Goal: Transaction & Acquisition: Purchase product/service

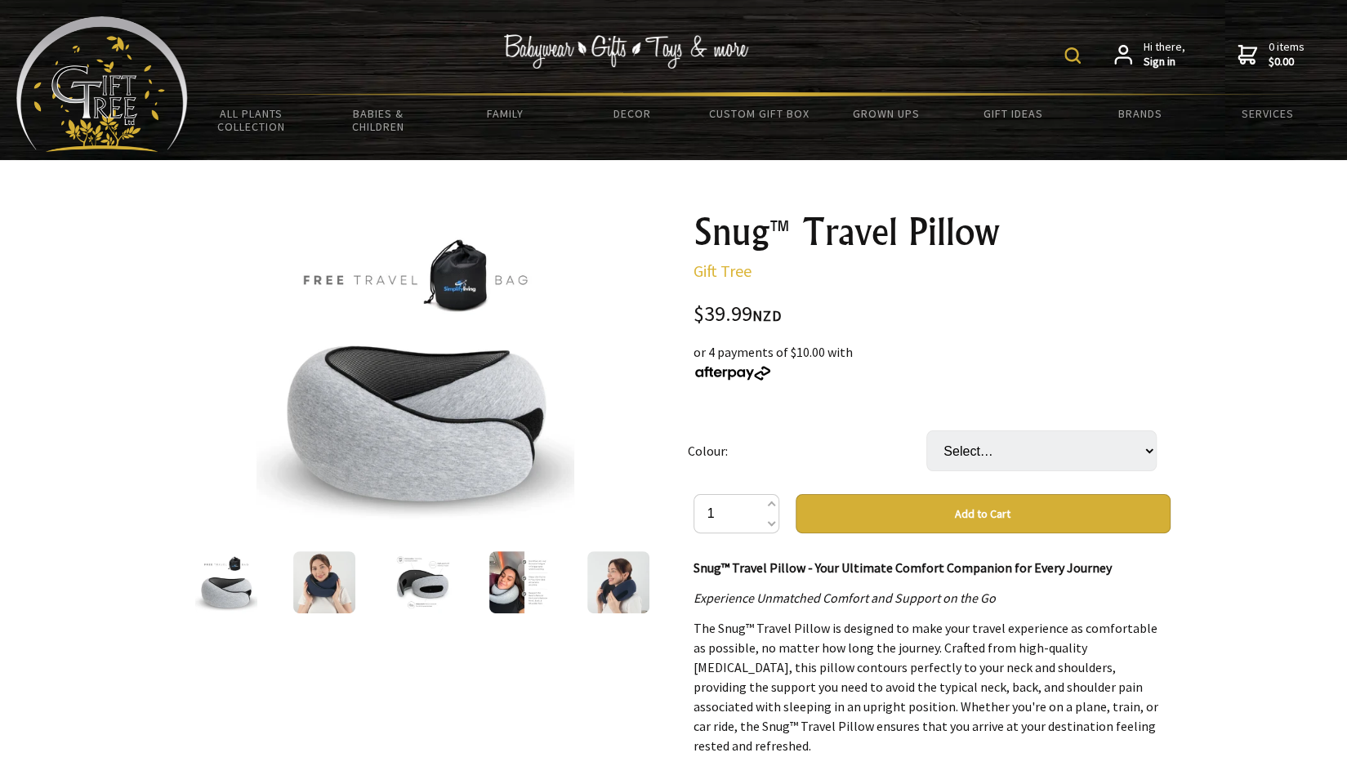
click at [511, 597] on img at bounding box center [520, 582] width 62 height 62
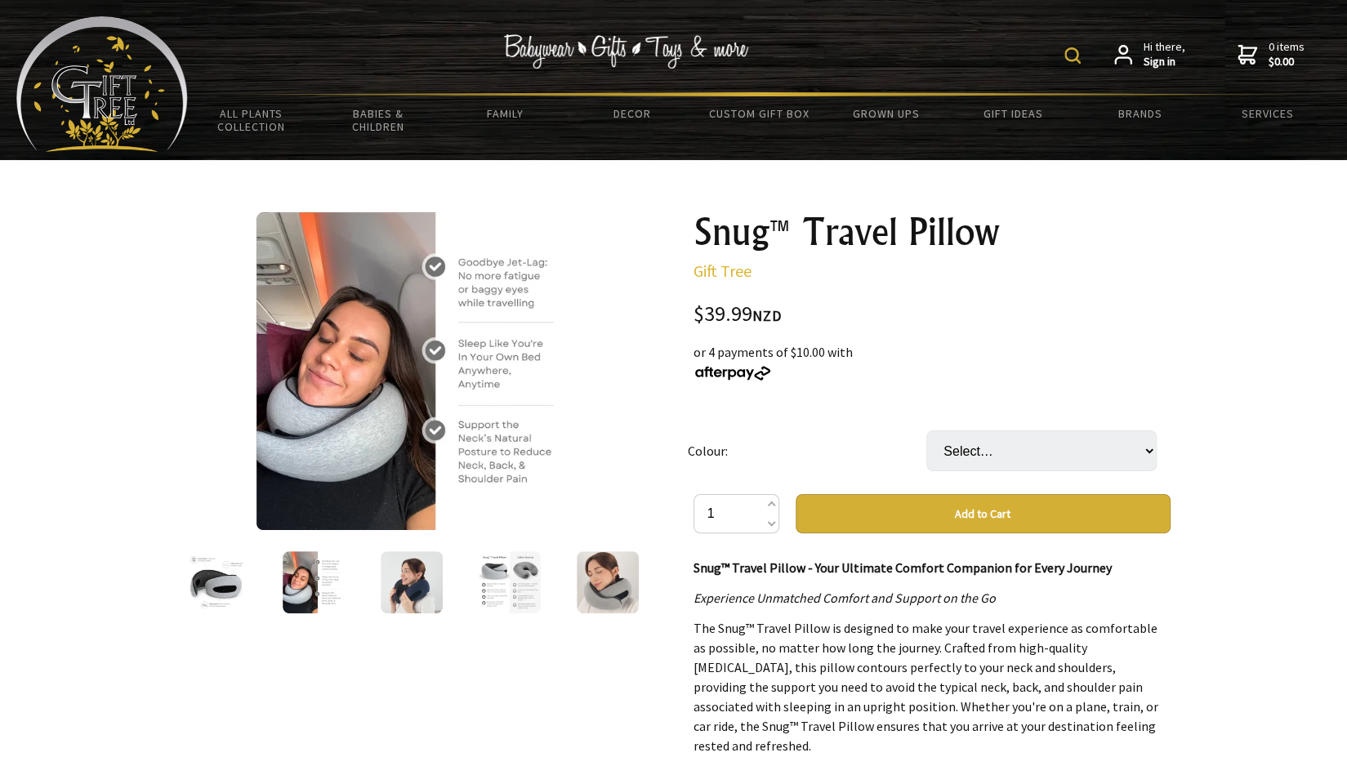
click at [432, 602] on img at bounding box center [412, 582] width 62 height 62
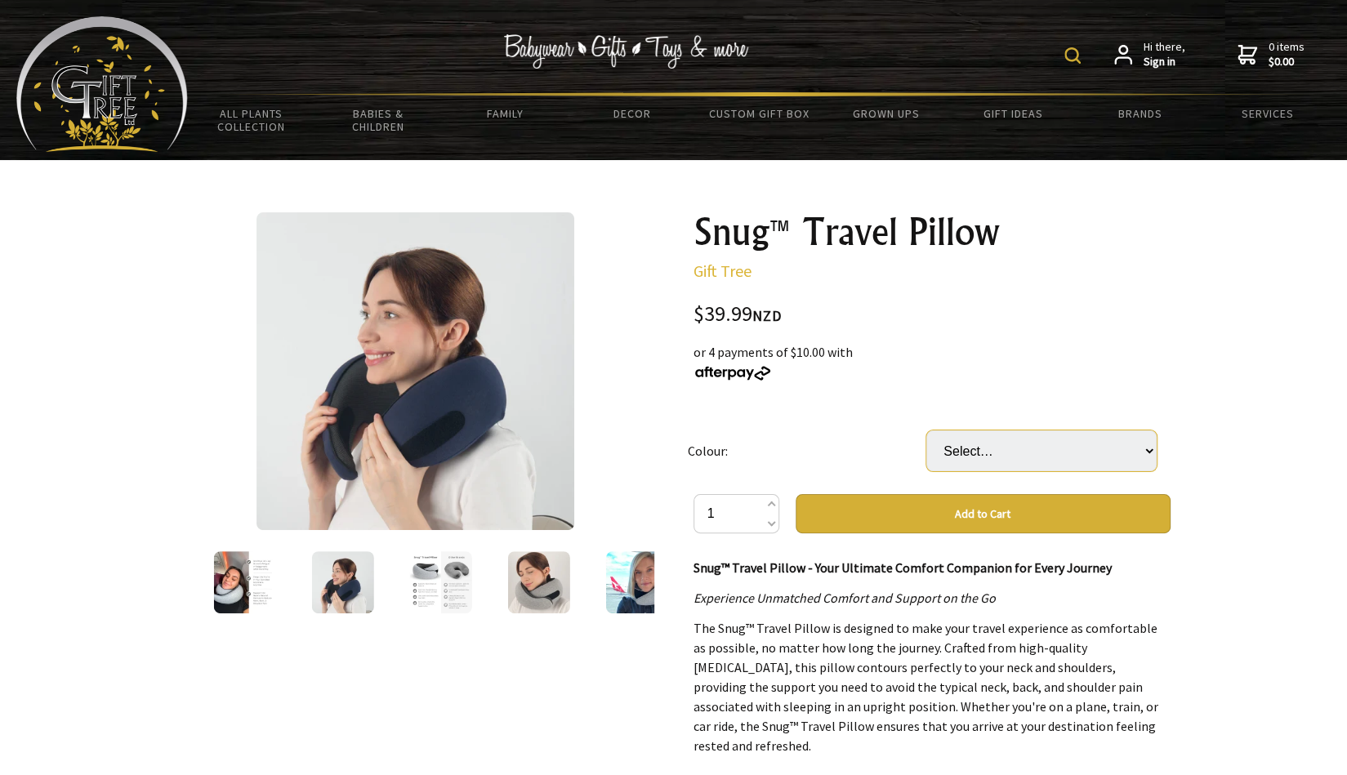
click at [1060, 445] on select "Select… Gray Black Blue Pink" at bounding box center [1041, 451] width 230 height 41
select select "Blue"
click at [926, 431] on select "Select… Gray Black Blue Pink" at bounding box center [1041, 451] width 230 height 41
click at [1013, 446] on select "Select… Gray Black Blue Pink" at bounding box center [1041, 451] width 230 height 41
select select "Black"
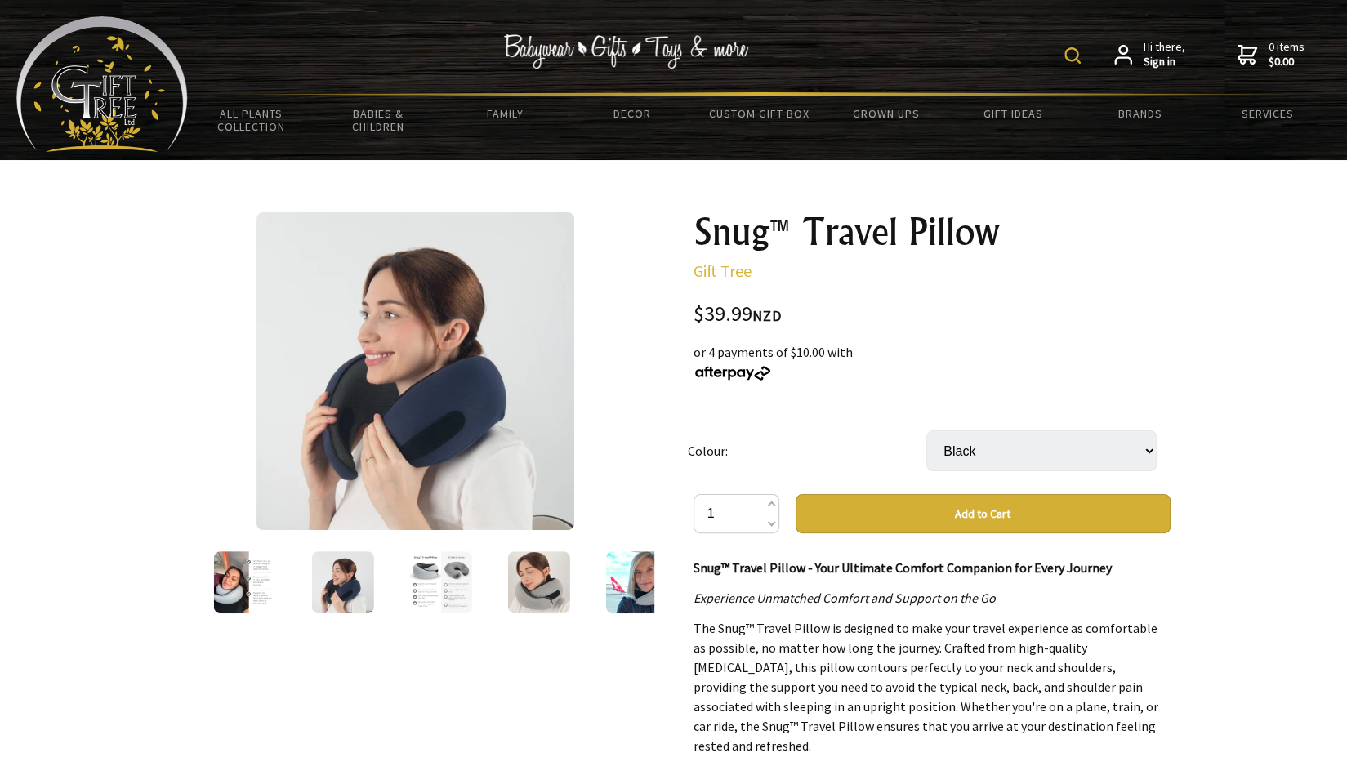
click at [926, 431] on select "Select… Gray Black Blue Pink" at bounding box center [1041, 451] width 230 height 41
click at [869, 439] on td "Colour:" at bounding box center [807, 451] width 239 height 87
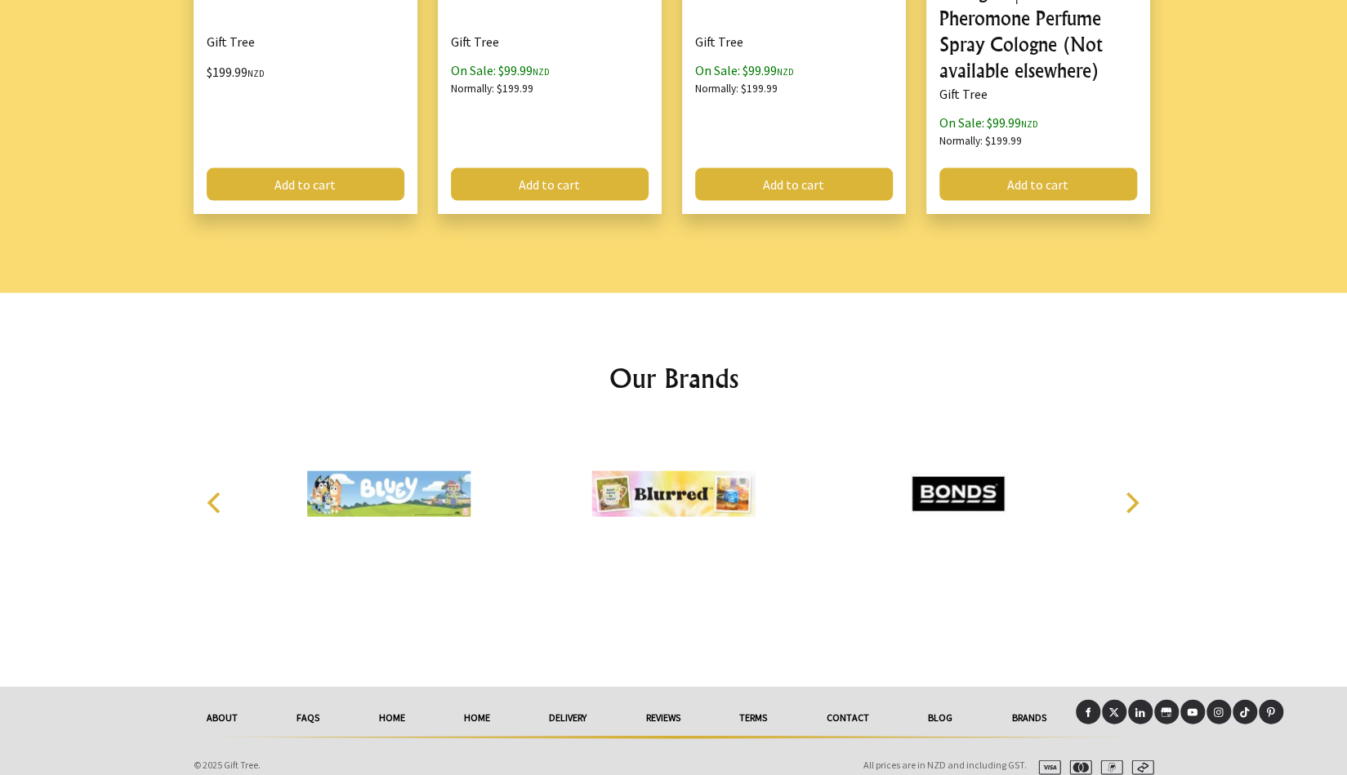
scroll to position [2162, 0]
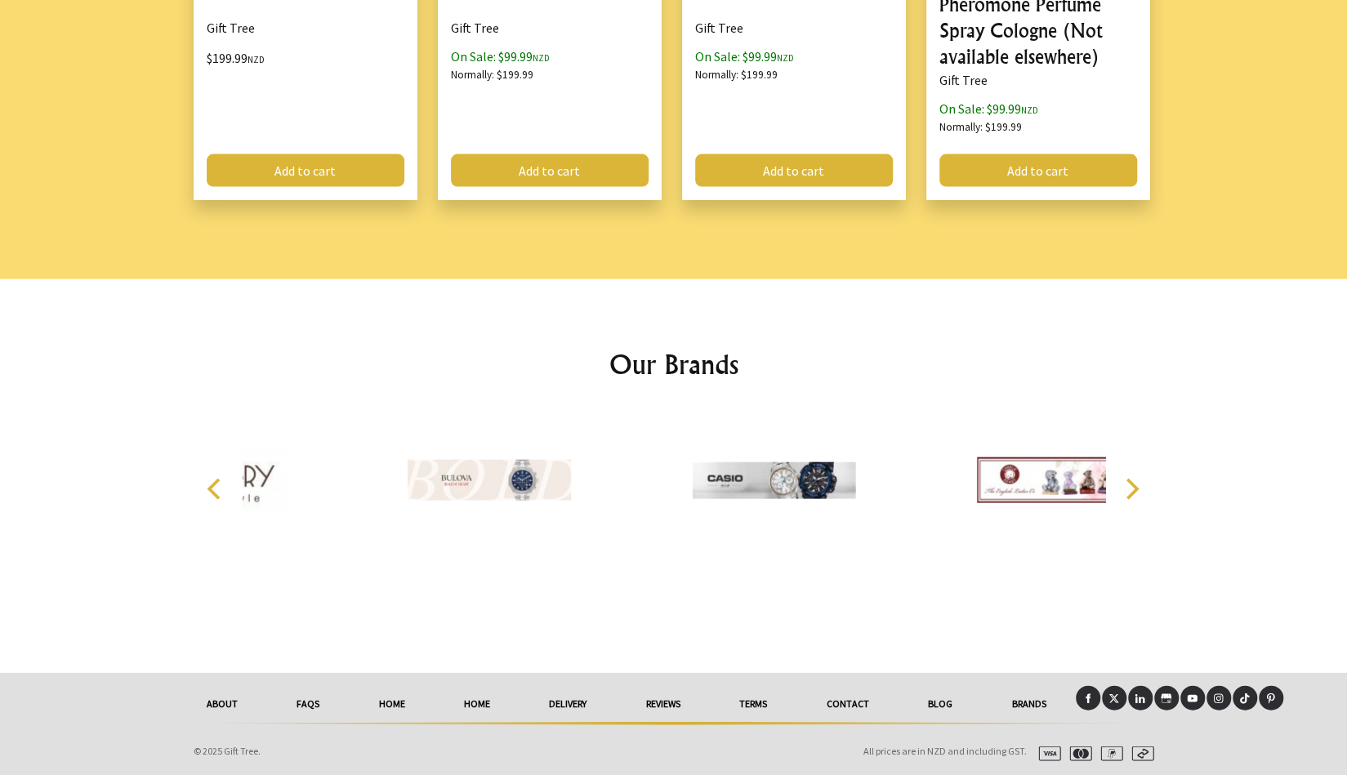
click at [209, 695] on link "About" at bounding box center [222, 704] width 90 height 36
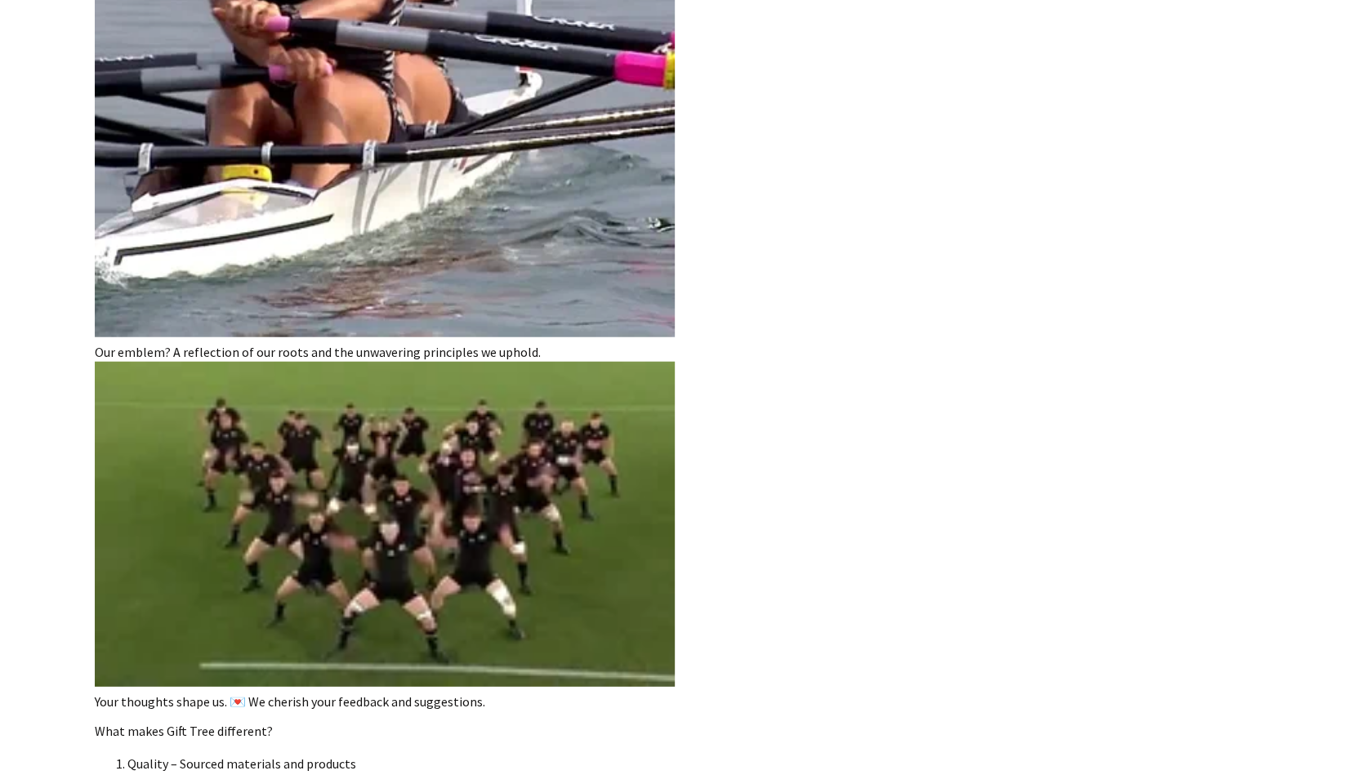
scroll to position [2369, 0]
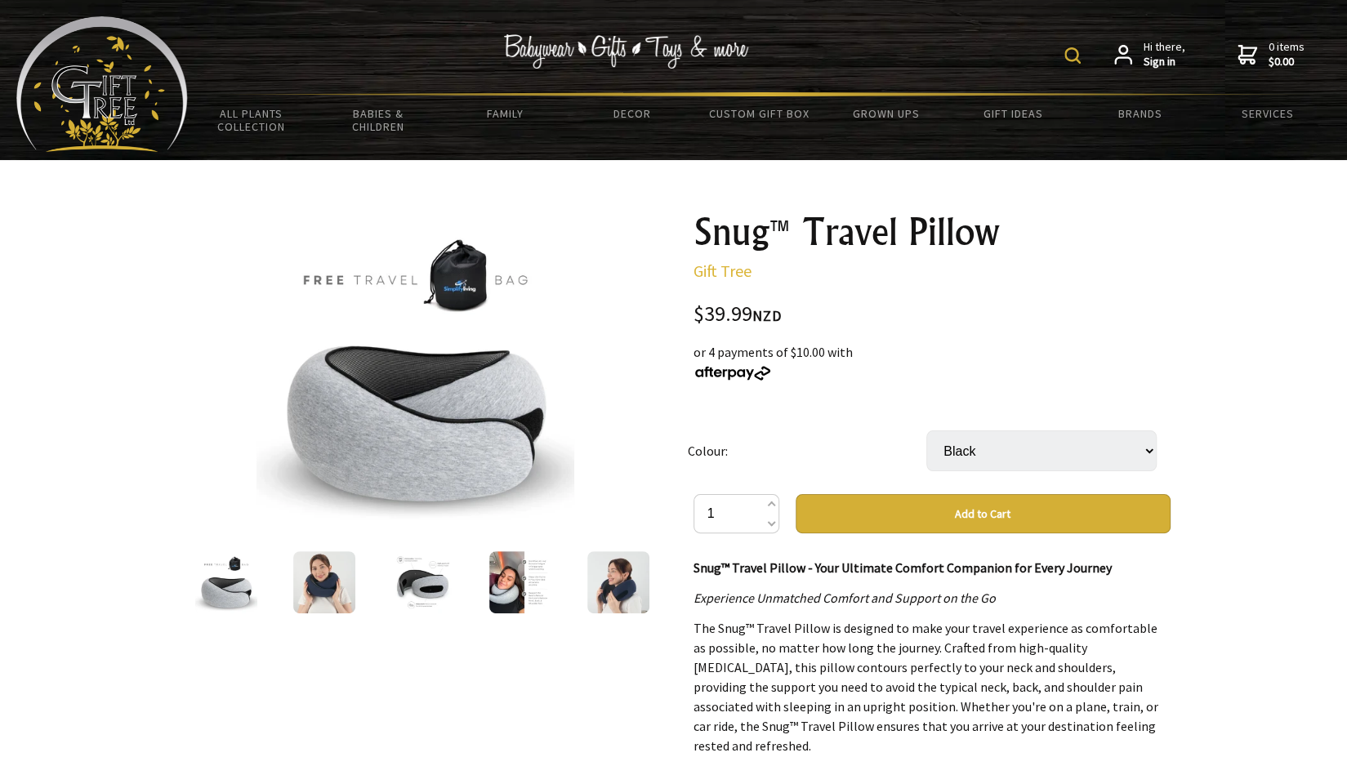
click at [328, 593] on img at bounding box center [324, 582] width 62 height 62
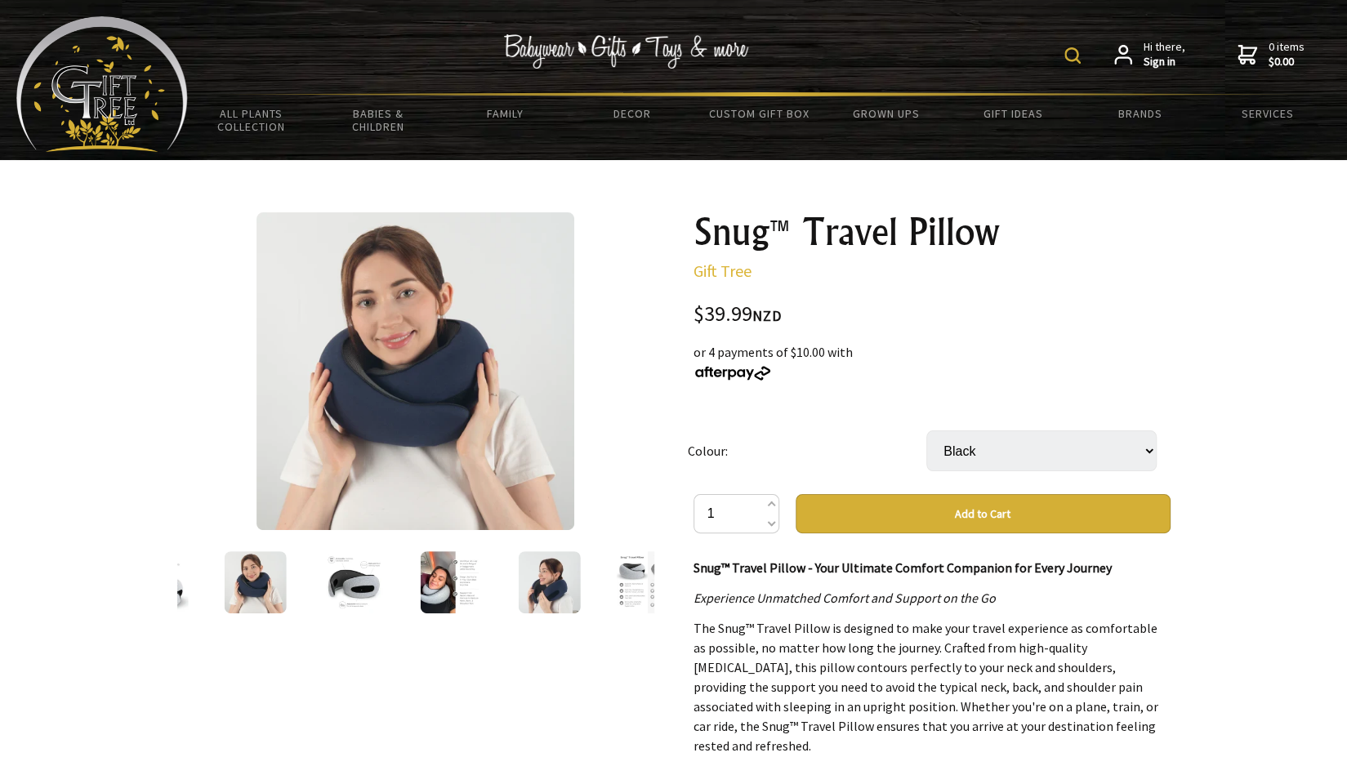
click at [348, 591] on img at bounding box center [353, 582] width 62 height 62
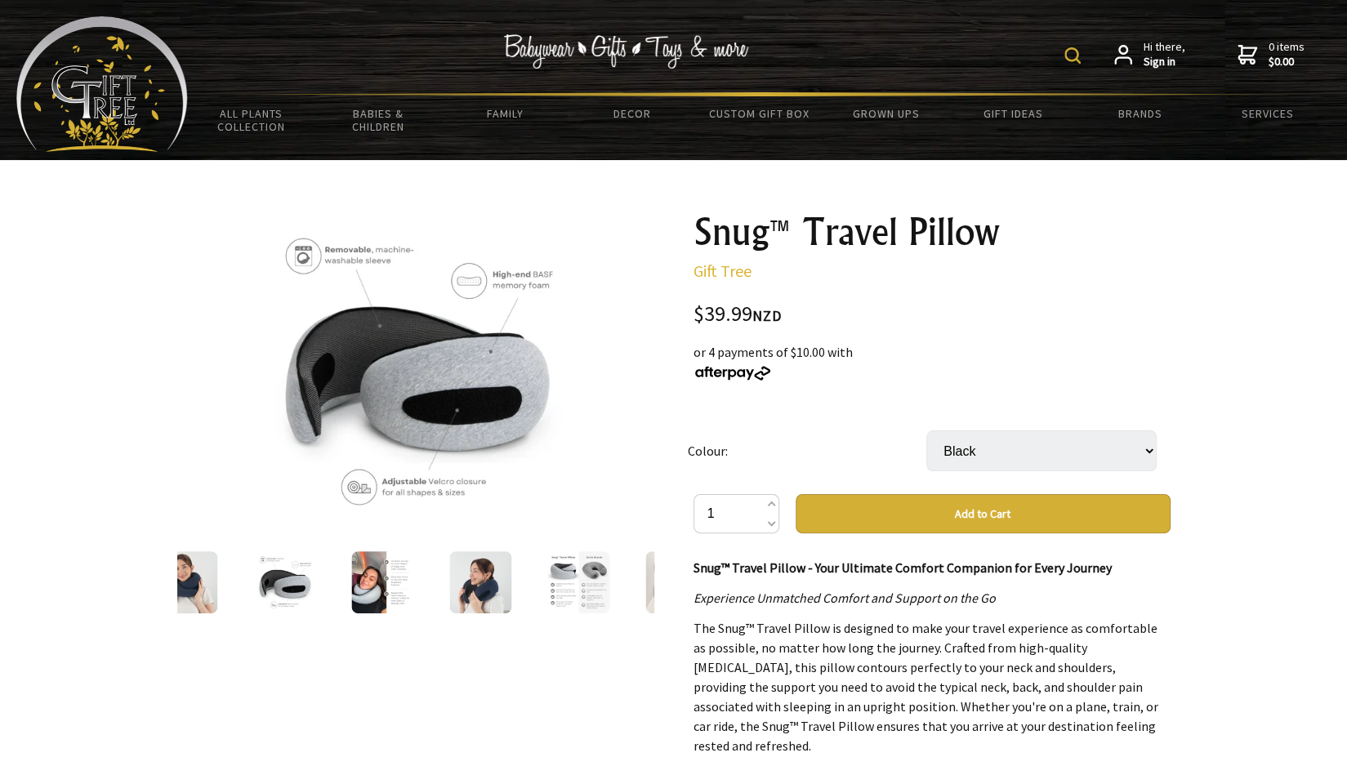
click at [373, 591] on img at bounding box center [382, 582] width 62 height 62
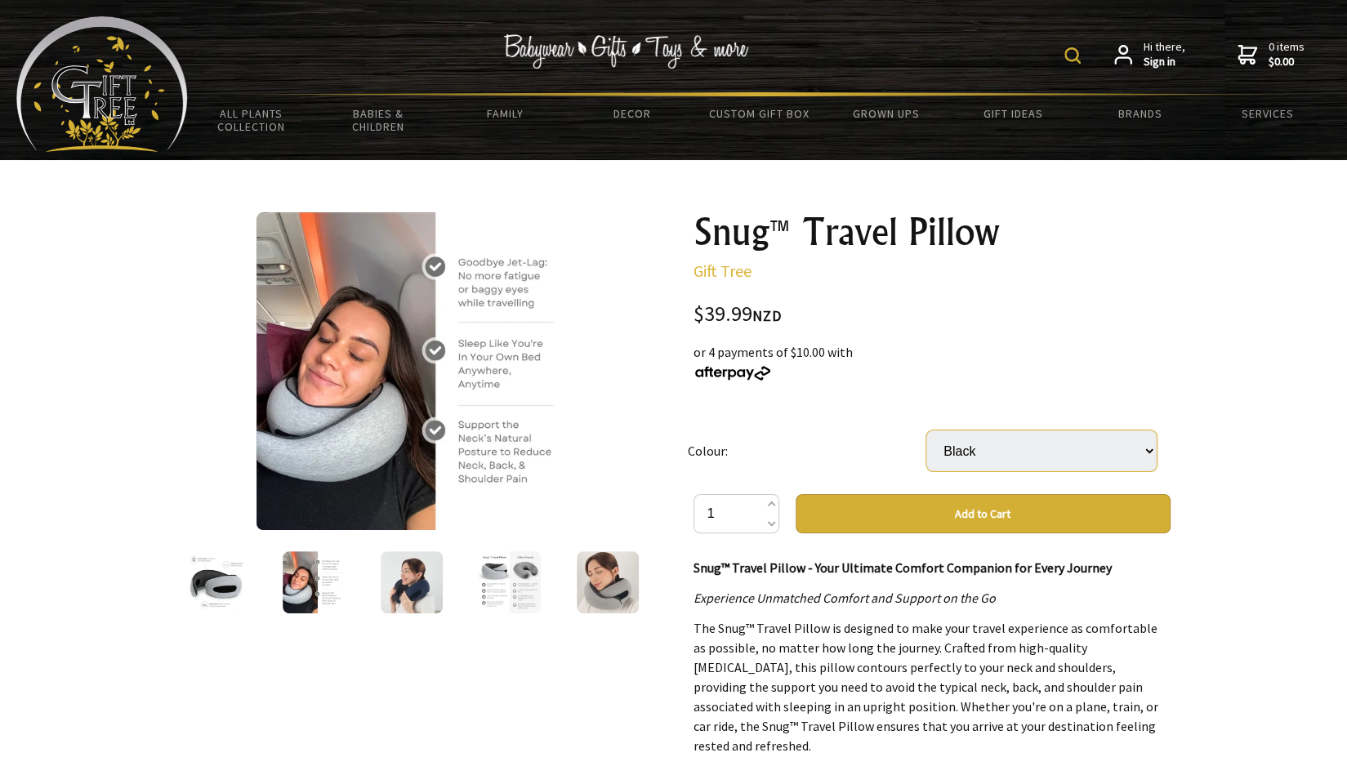
click at [984, 444] on select "Select… Gray Black Blue Pink" at bounding box center [1041, 451] width 230 height 41
select select "Gray"
click at [926, 431] on select "Select… Gray Black Blue Pink" at bounding box center [1041, 451] width 230 height 41
click at [925, 511] on button "Add to Cart" at bounding box center [983, 513] width 375 height 39
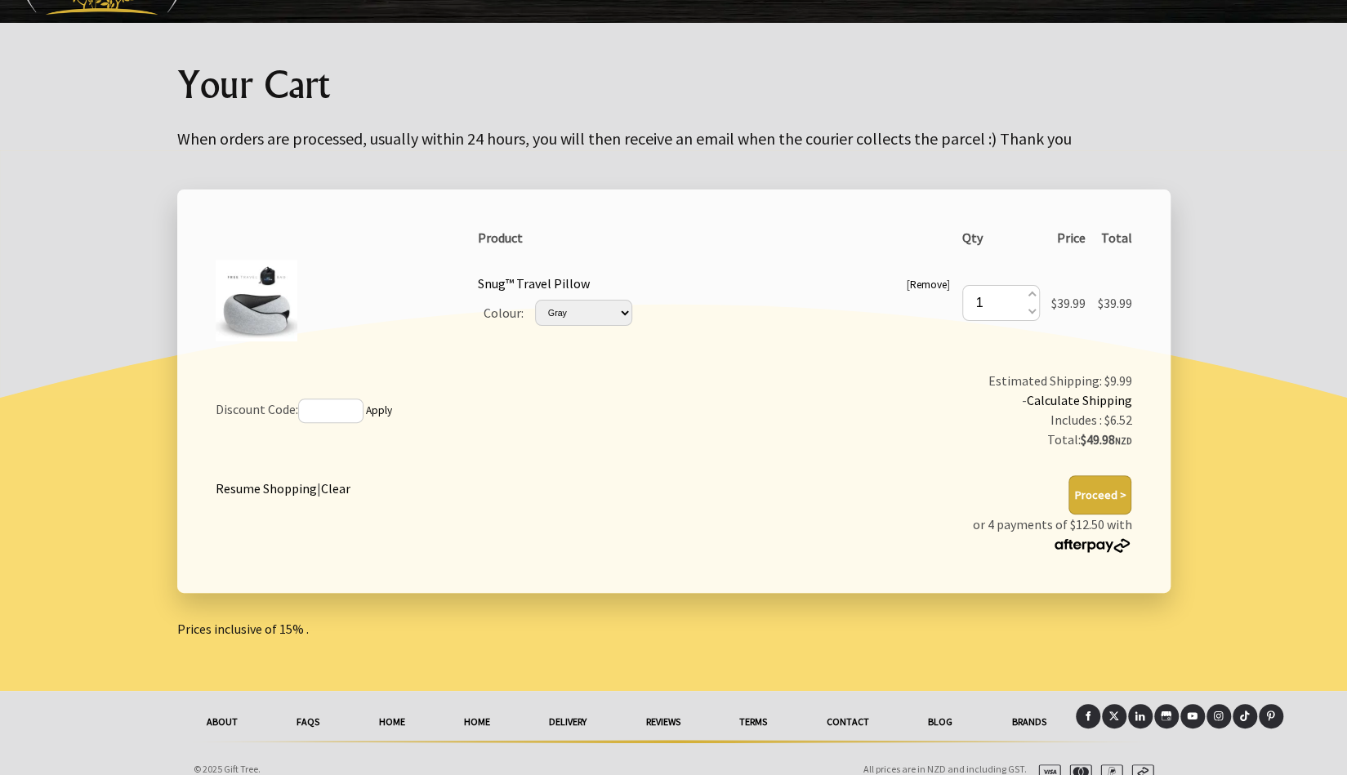
scroll to position [155, 0]
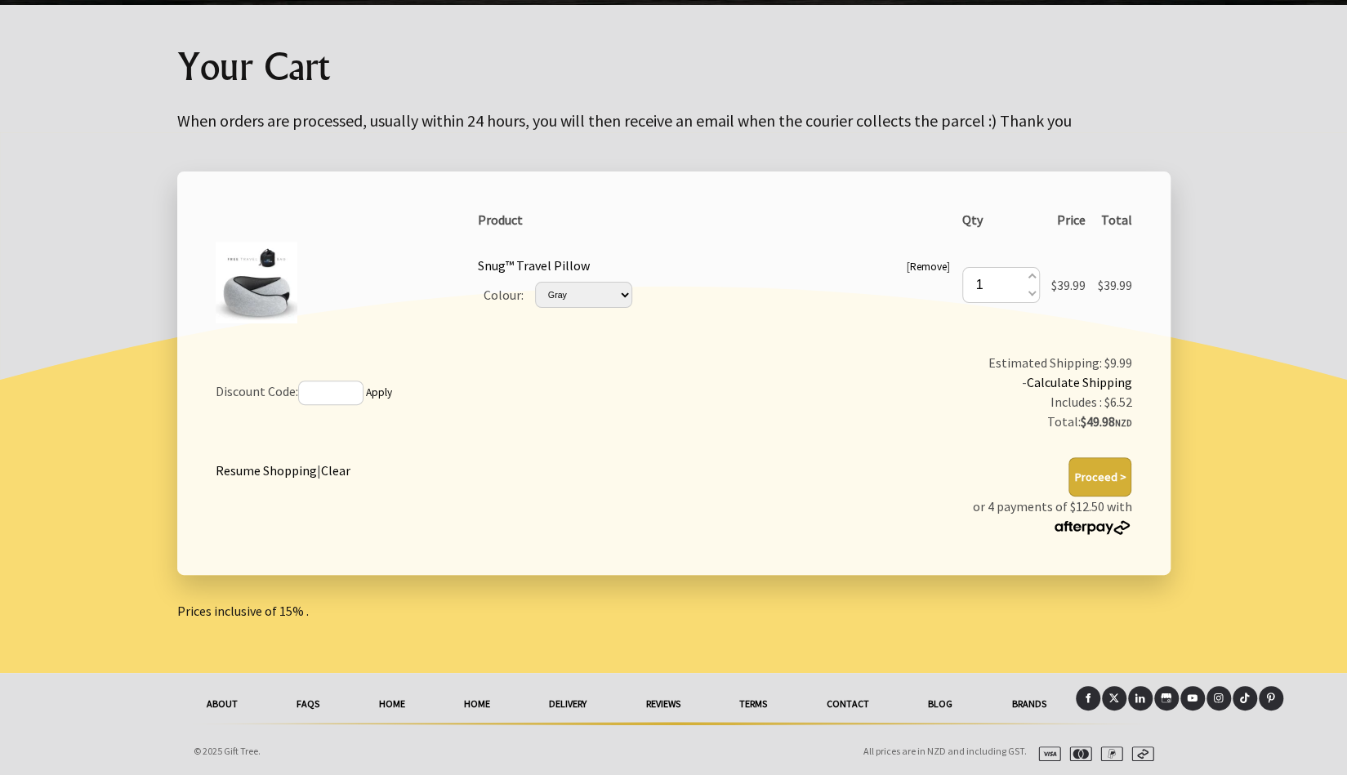
click at [565, 698] on link "delivery" at bounding box center [568, 704] width 96 height 36
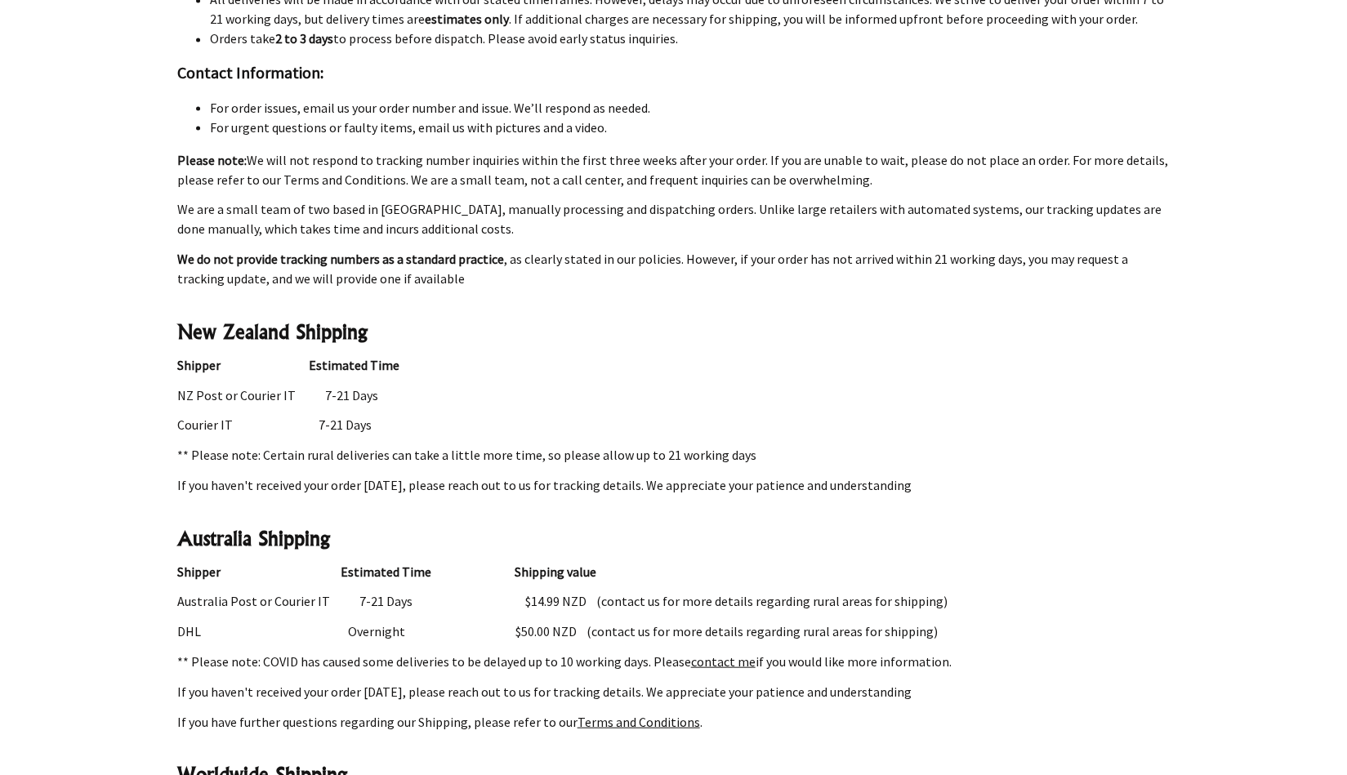
scroll to position [1961, 0]
